Goal: Find specific page/section: Find specific page/section

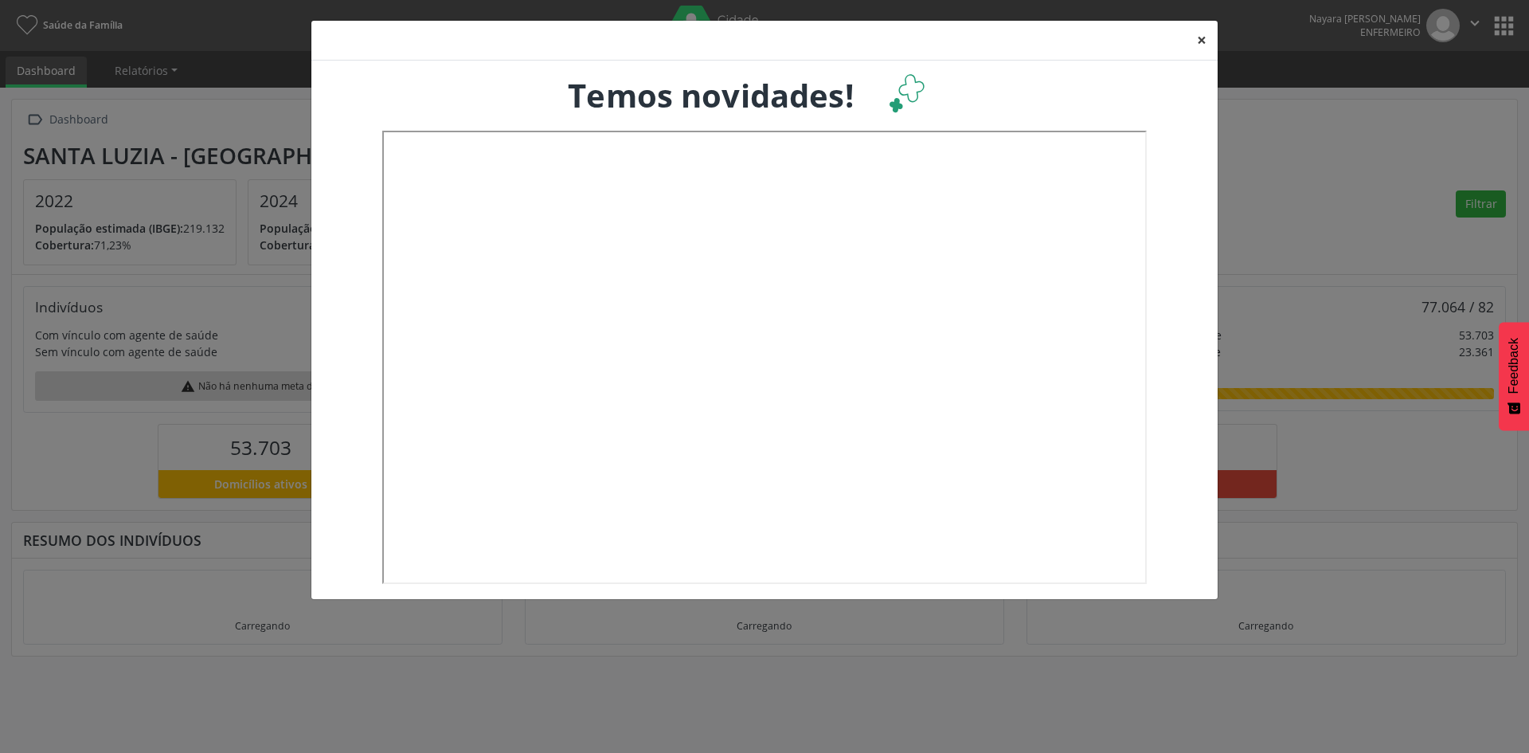
click at [1200, 44] on button "×" at bounding box center [1202, 40] width 32 height 39
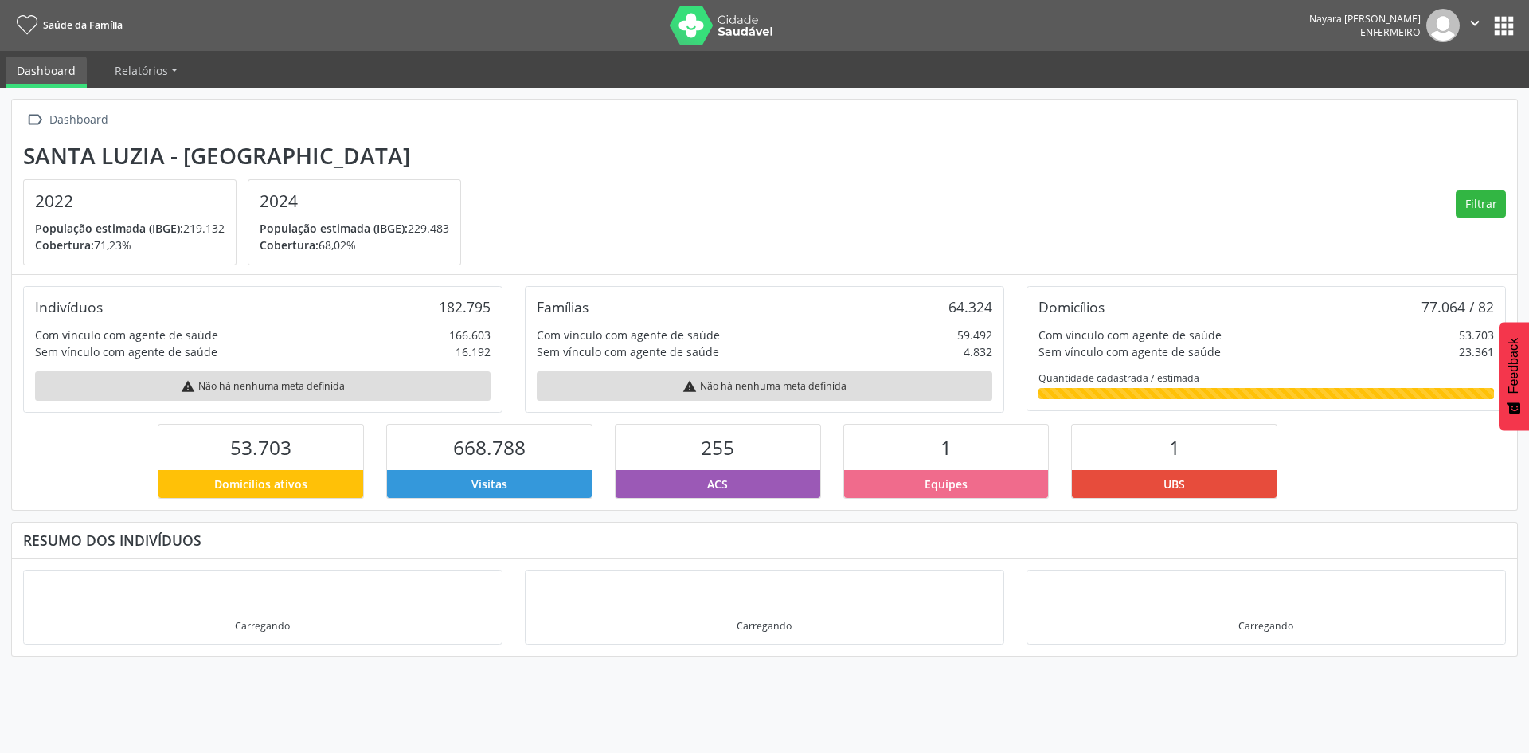
click at [1487, 22] on button "" at bounding box center [1475, 25] width 30 height 33
click at [1508, 9] on div "Nayara [PERSON_NAME] Enfermeiro  Configurações Sair apps" at bounding box center [1413, 25] width 209 height 33
click at [1511, 33] on button "apps" at bounding box center [1504, 26] width 28 height 28
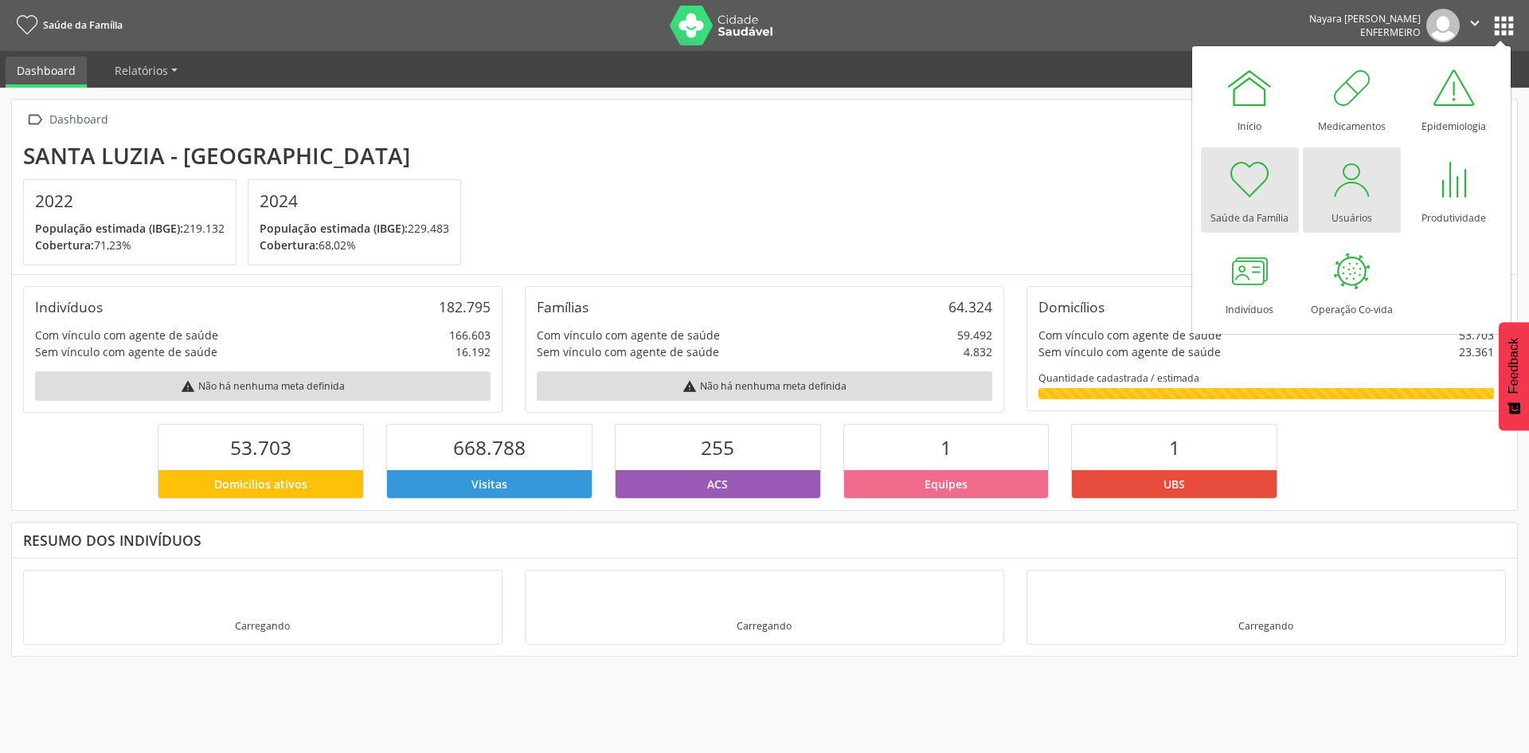
click at [1370, 183] on div at bounding box center [1352, 179] width 48 height 48
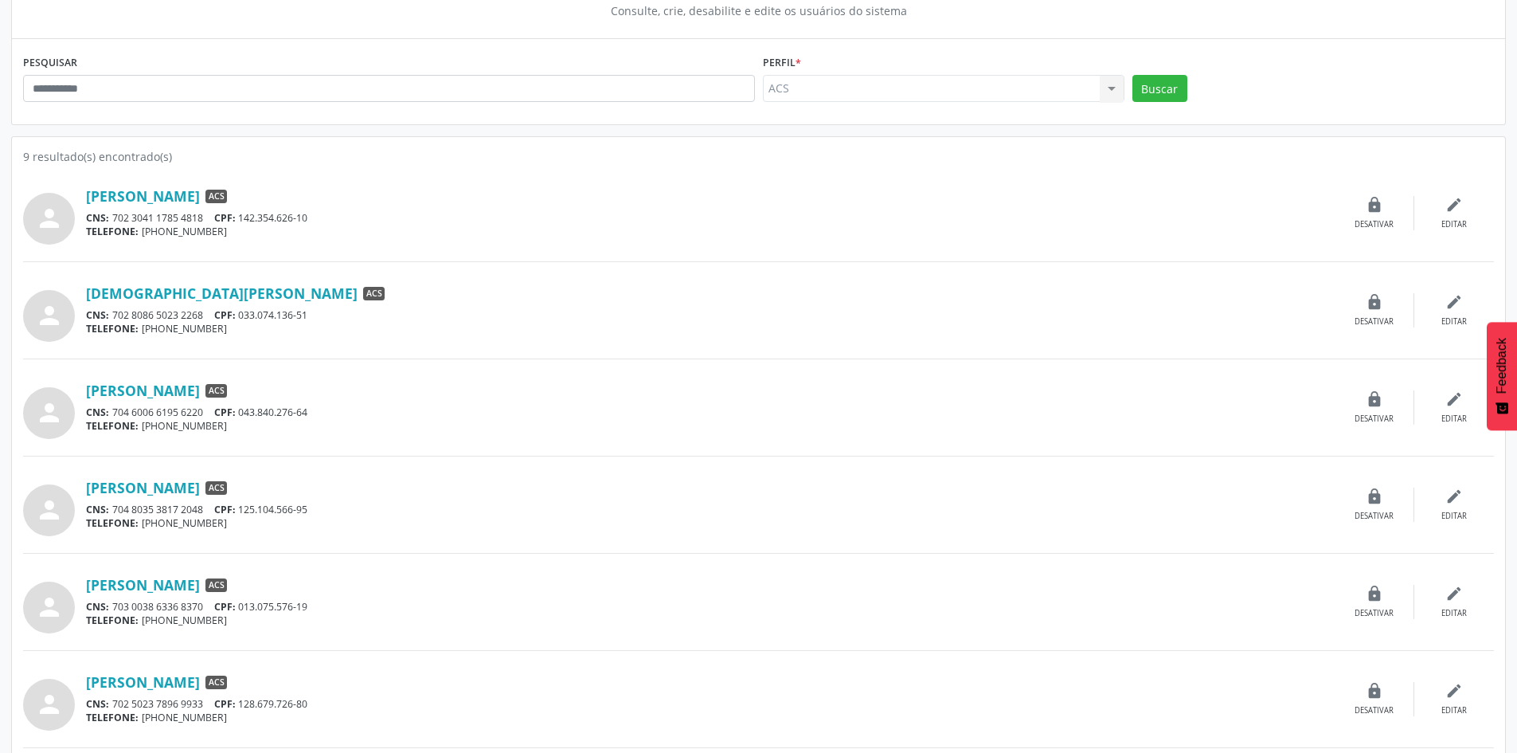
scroll to position [159, 0]
click at [181, 393] on link "Elizet Madureira Rabelo Amado" at bounding box center [143, 389] width 114 height 18
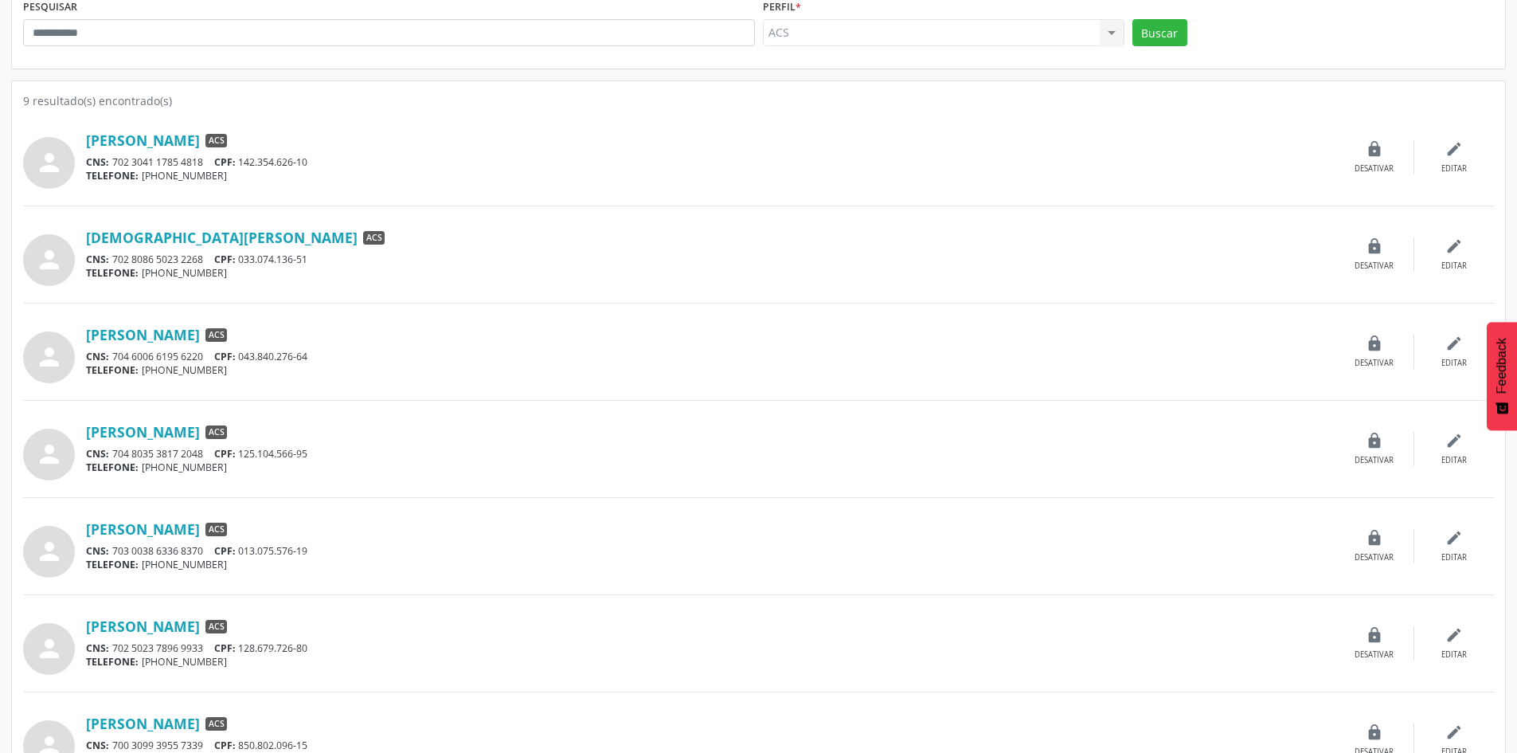
scroll to position [52, 0]
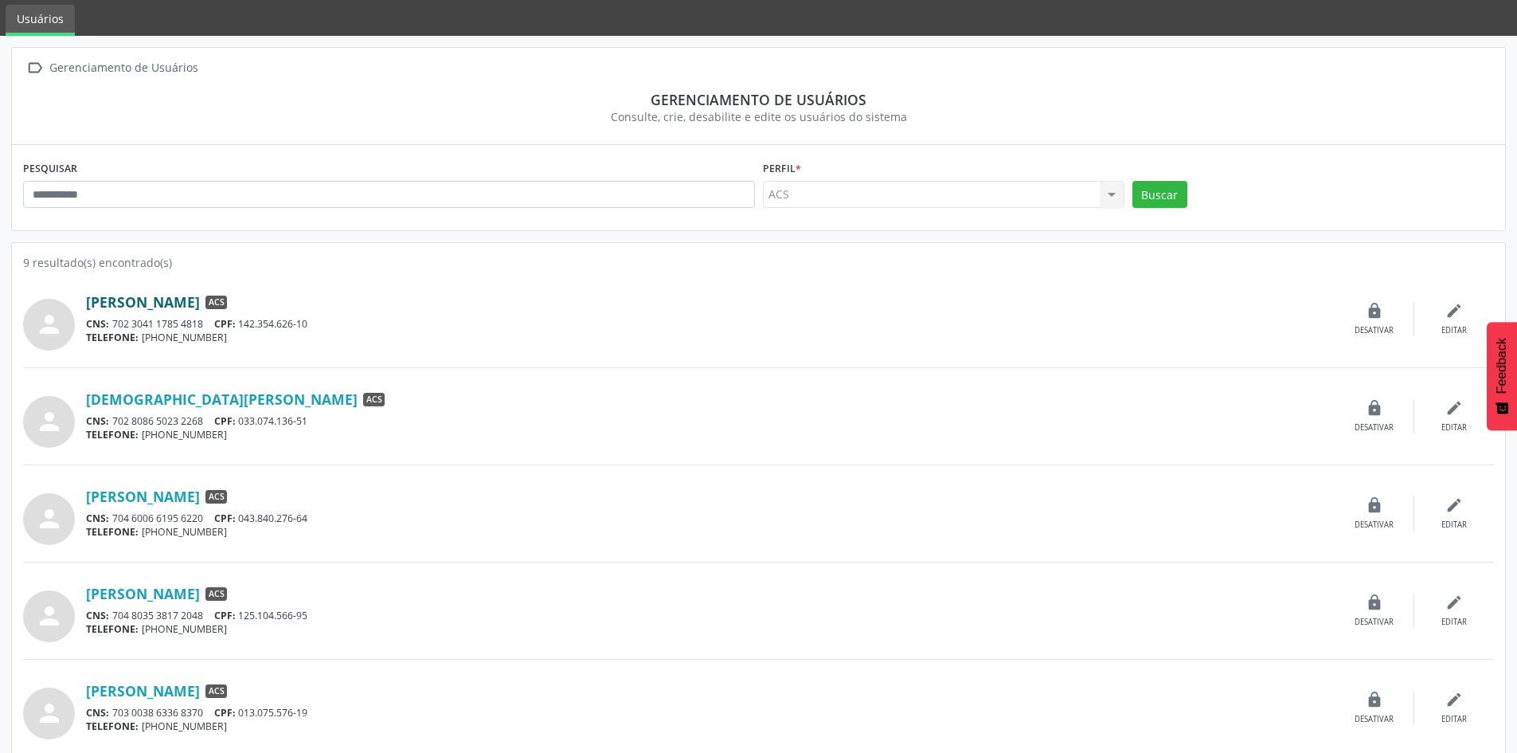
click at [133, 295] on link "Analice de Souza Araujo Vaz" at bounding box center [143, 302] width 114 height 18
click at [184, 401] on link "Cristiana Aparecida Moreira" at bounding box center [222, 399] width 272 height 18
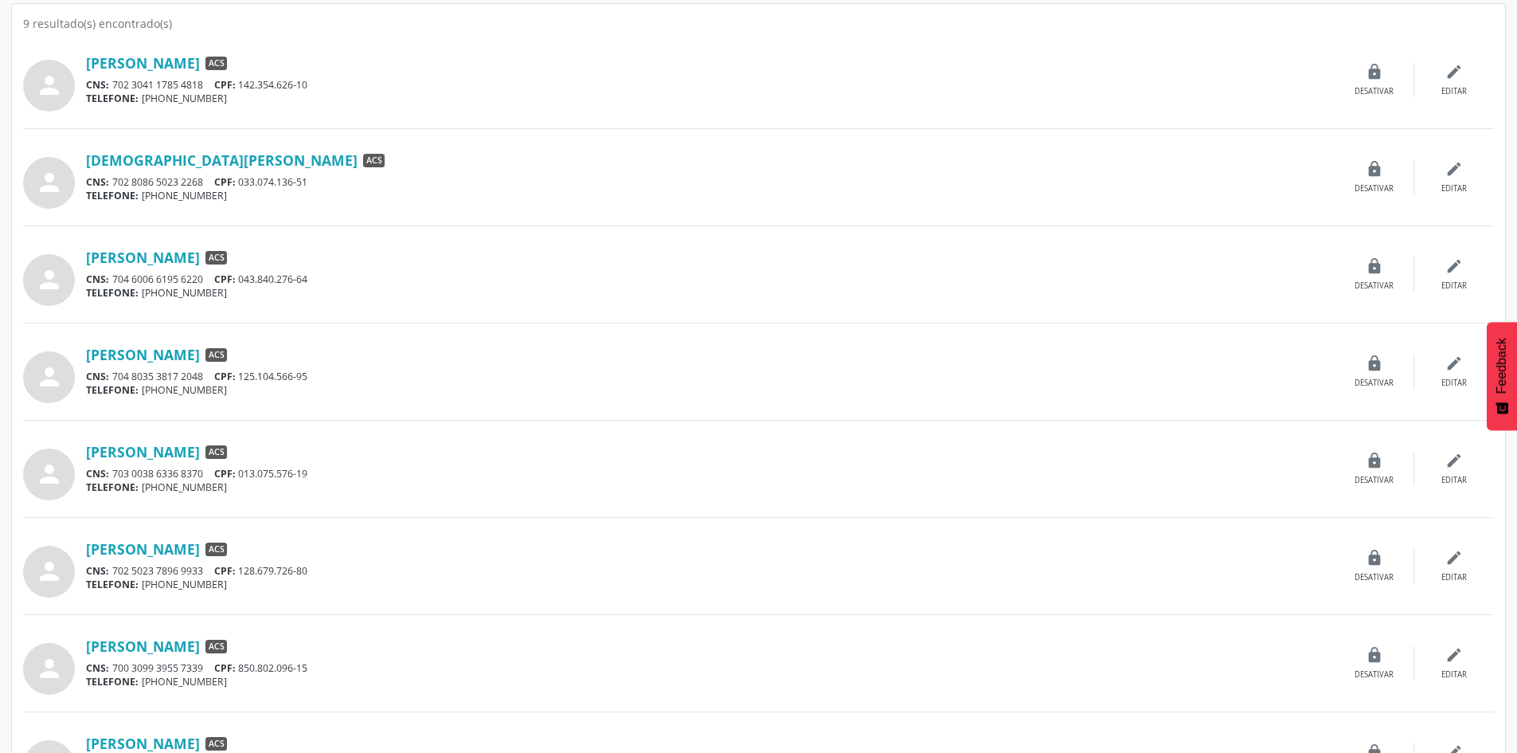
scroll to position [450, 0]
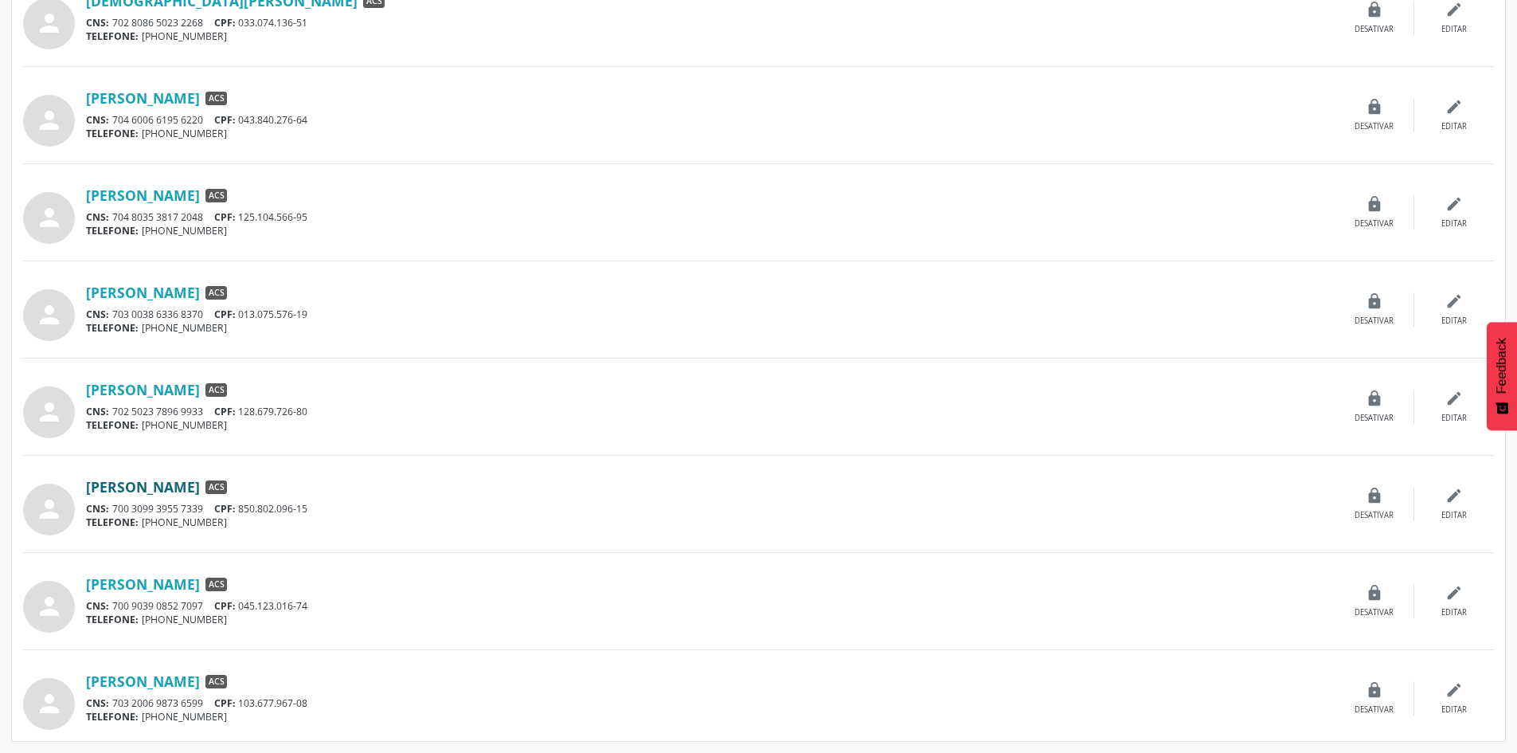
click at [162, 481] on link "Mariana Maria de Oliveira Santos" at bounding box center [143, 487] width 114 height 18
